Goal: Task Accomplishment & Management: Use online tool/utility

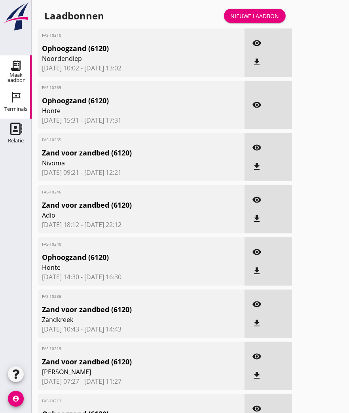
click at [17, 97] on icon "Terminals" at bounding box center [15, 97] width 13 height 13
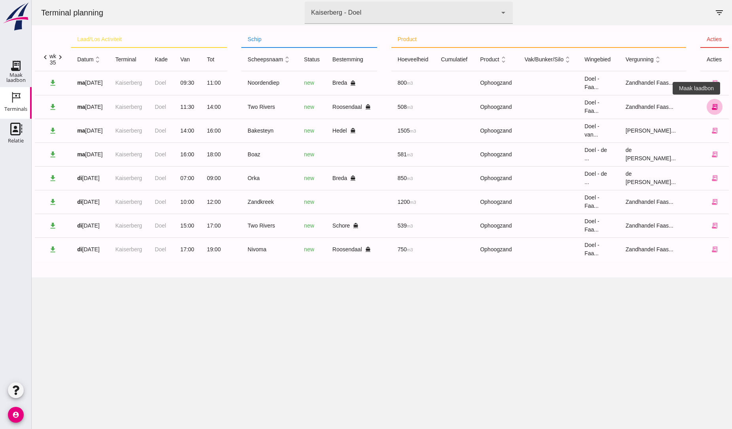
click at [349, 106] on icon "receipt_long" at bounding box center [714, 106] width 7 height 7
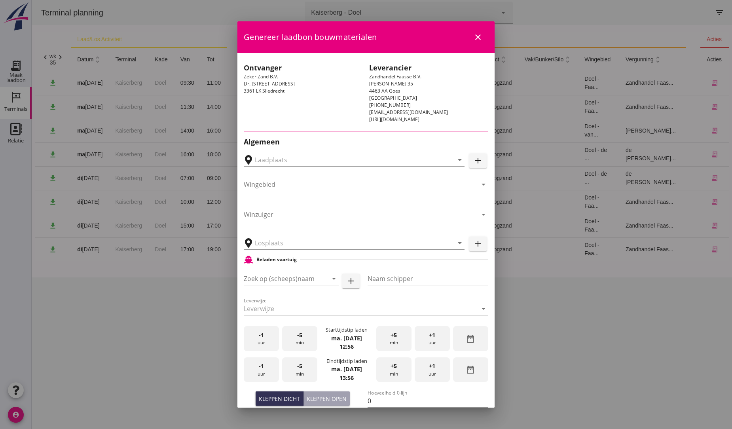
type input "Breure Grondwerken, [GEOGRAPHIC_DATA]"
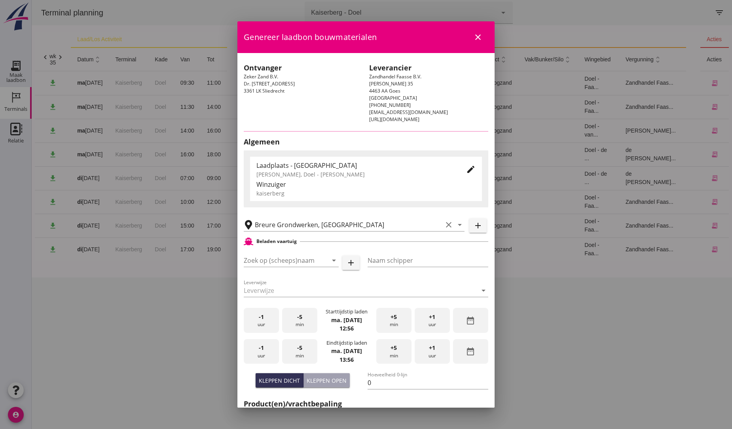
type input "Two Rivers"
type input "[PERSON_NAME]"
type input "539"
type input "Ophoogzand (6120)"
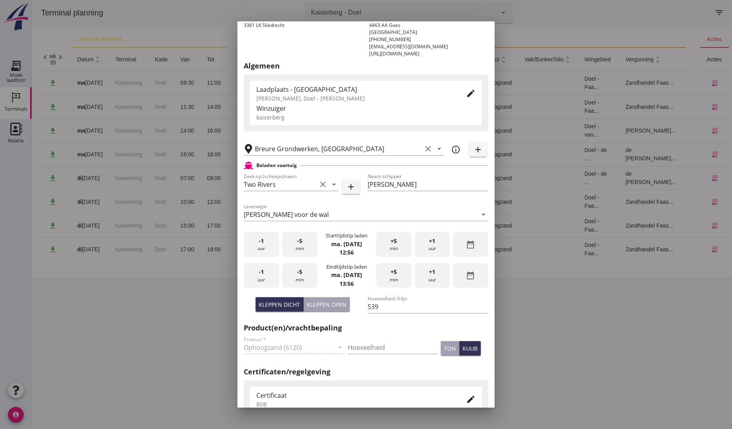
scroll to position [88, 0]
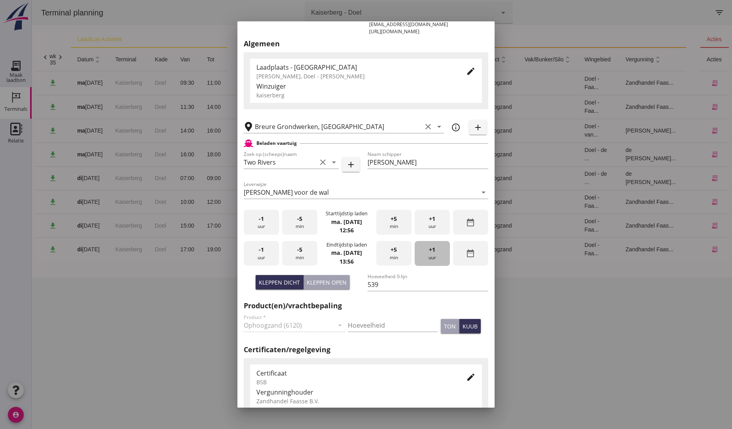
click at [349, 253] on span "+1" at bounding box center [432, 249] width 6 height 9
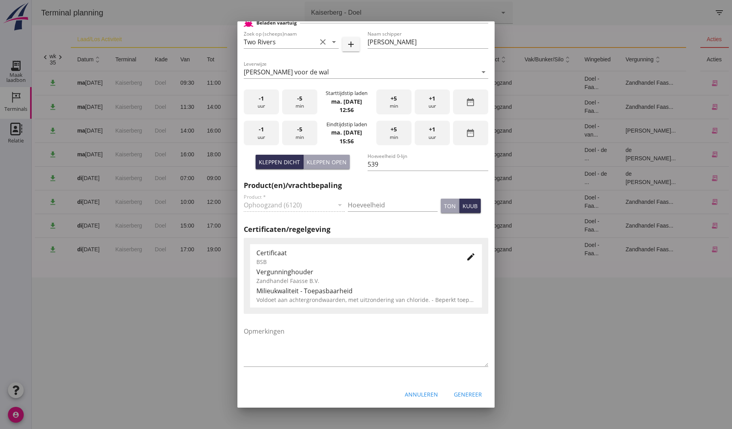
scroll to position [210, 0]
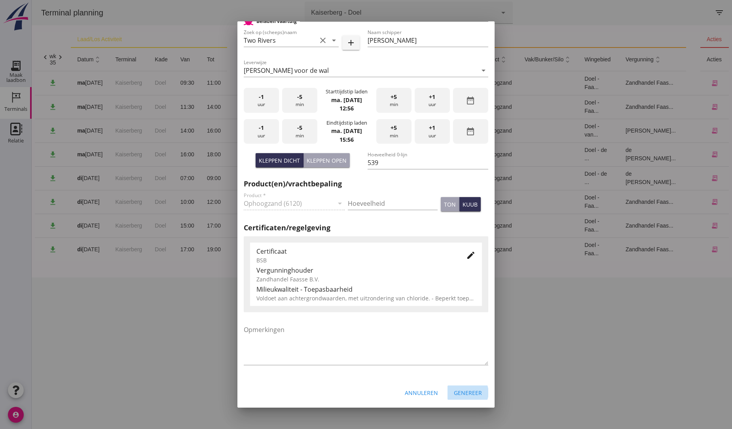
click at [349, 389] on div "Genereer" at bounding box center [468, 392] width 28 height 8
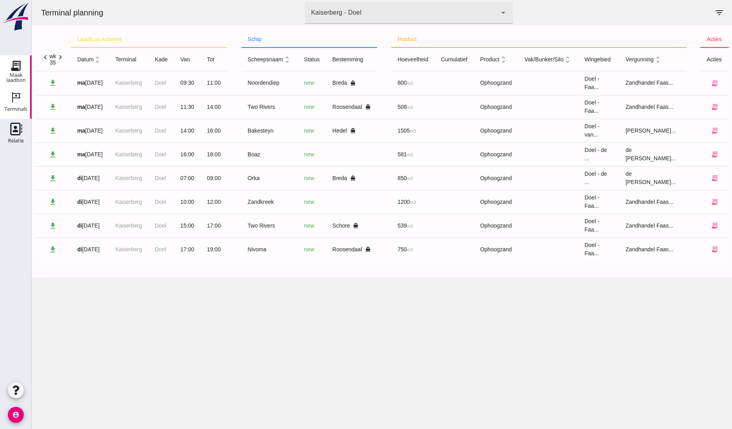
click at [16, 68] on use at bounding box center [15, 65] width 13 height 13
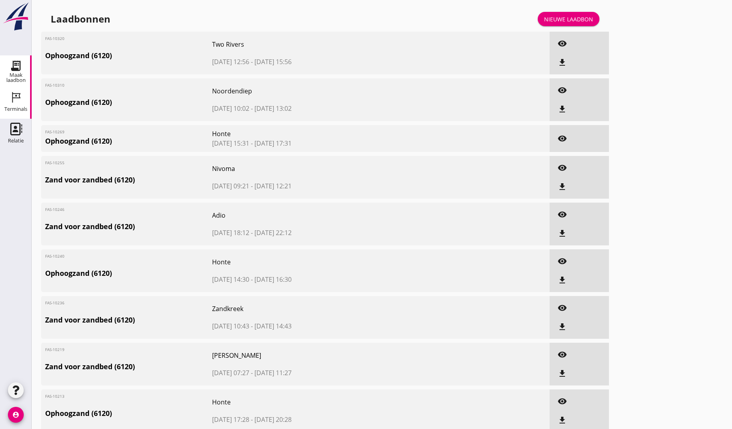
drag, startPoint x: 15, startPoint y: 99, endPoint x: 60, endPoint y: 93, distance: 46.0
click at [15, 99] on icon "Terminals" at bounding box center [15, 97] width 13 height 13
